Goal: Find specific page/section

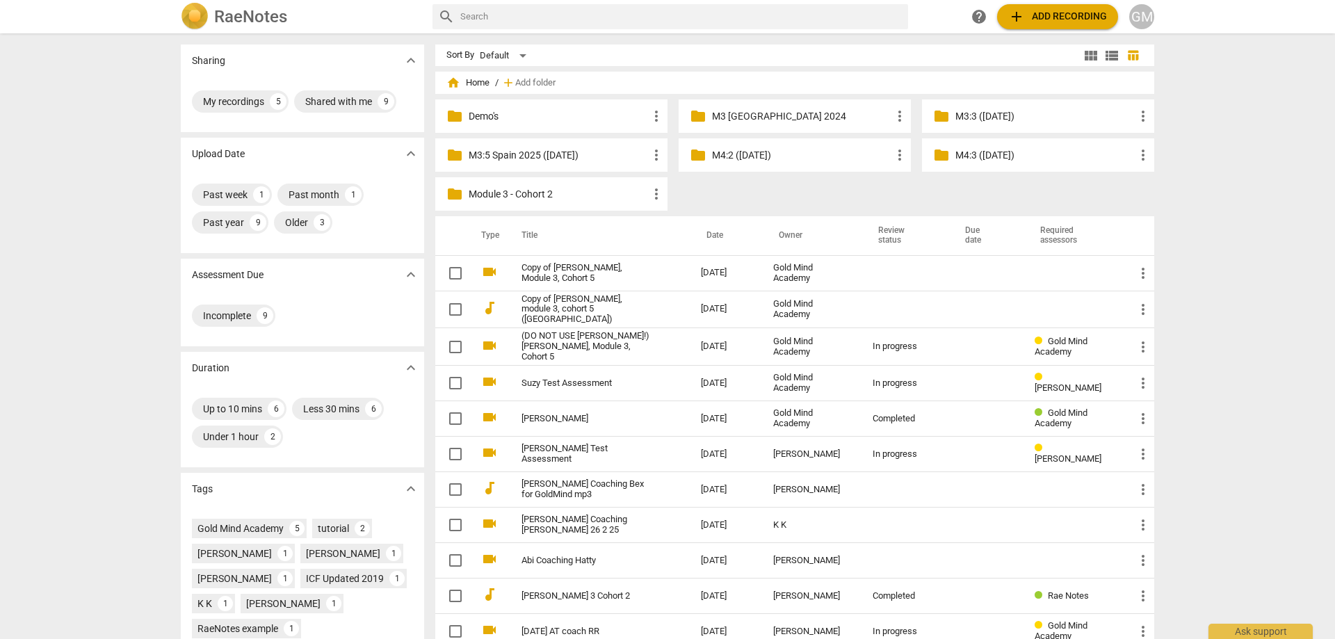
click at [510, 22] on input "text" at bounding box center [681, 17] width 442 height 22
paste input "[PERSON_NAME]"
type input "[PERSON_NAME]"
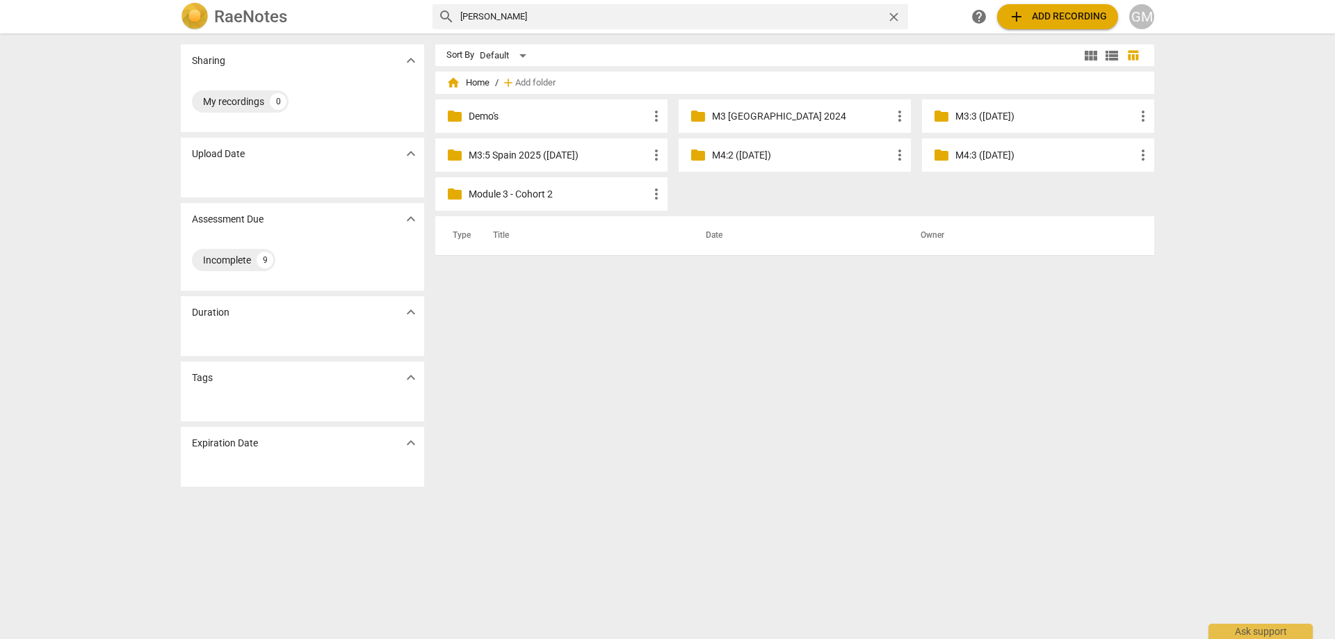
click at [894, 18] on span "close" at bounding box center [894, 17] width 15 height 15
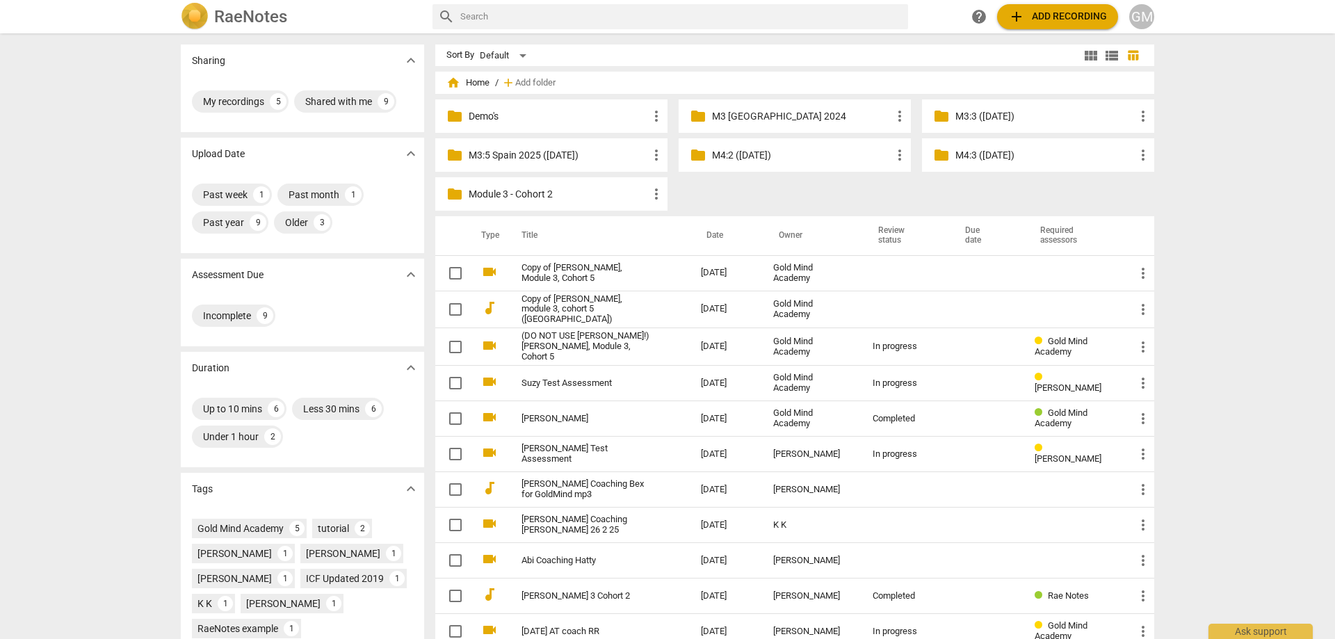
click at [135, 184] on div "Sharing expand_more My recordings 5 Shared with me 9 Upload Date expand_more Pa…" at bounding box center [667, 337] width 1335 height 604
click at [229, 26] on h2 "RaeNotes" at bounding box center [250, 16] width 73 height 19
click at [104, 131] on div "Sharing expand_more My recordings 5 Shared with me 9 Upload Date expand_more Pa…" at bounding box center [667, 337] width 1335 height 604
